Goal: Use online tool/utility: Utilize a website feature to perform a specific function

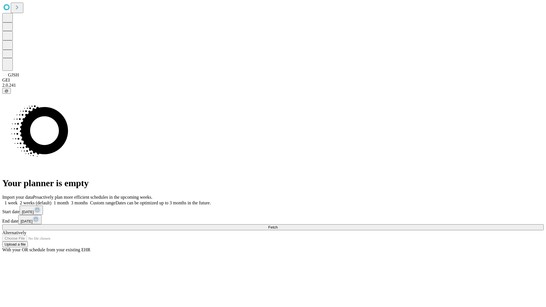
click at [277, 225] on span "Fetch" at bounding box center [272, 227] width 9 height 4
